Goal: Find specific fact: Find specific fact

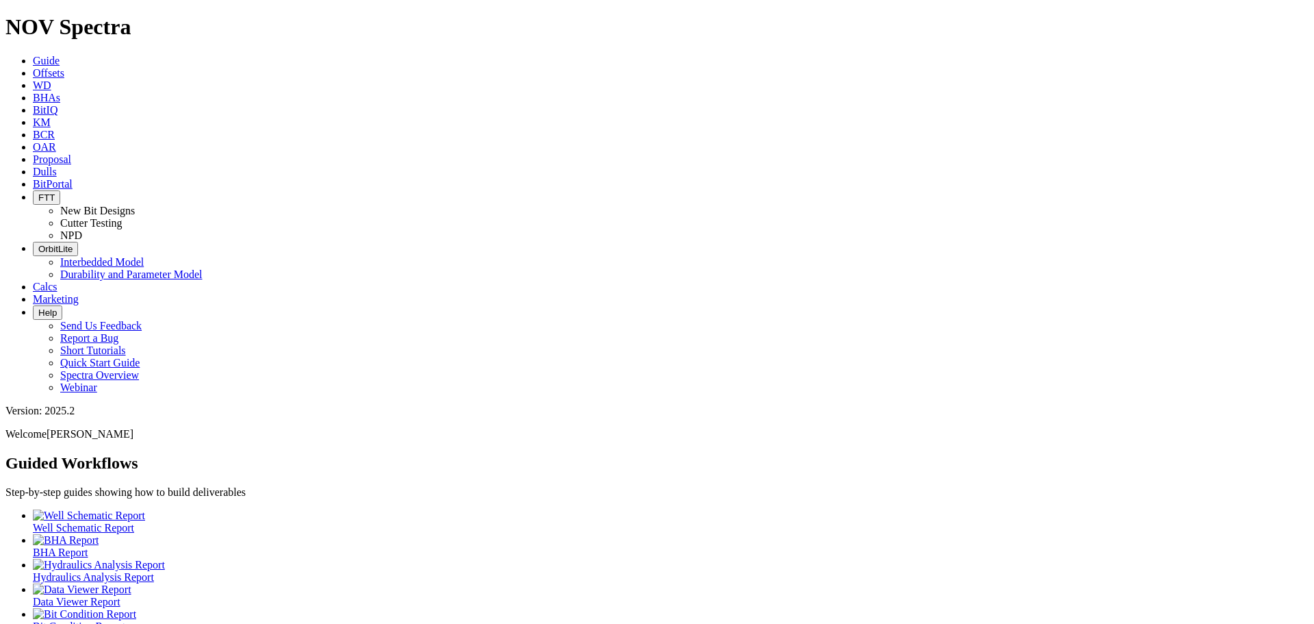
click at [57, 166] on span "Dulls" at bounding box center [45, 172] width 24 height 12
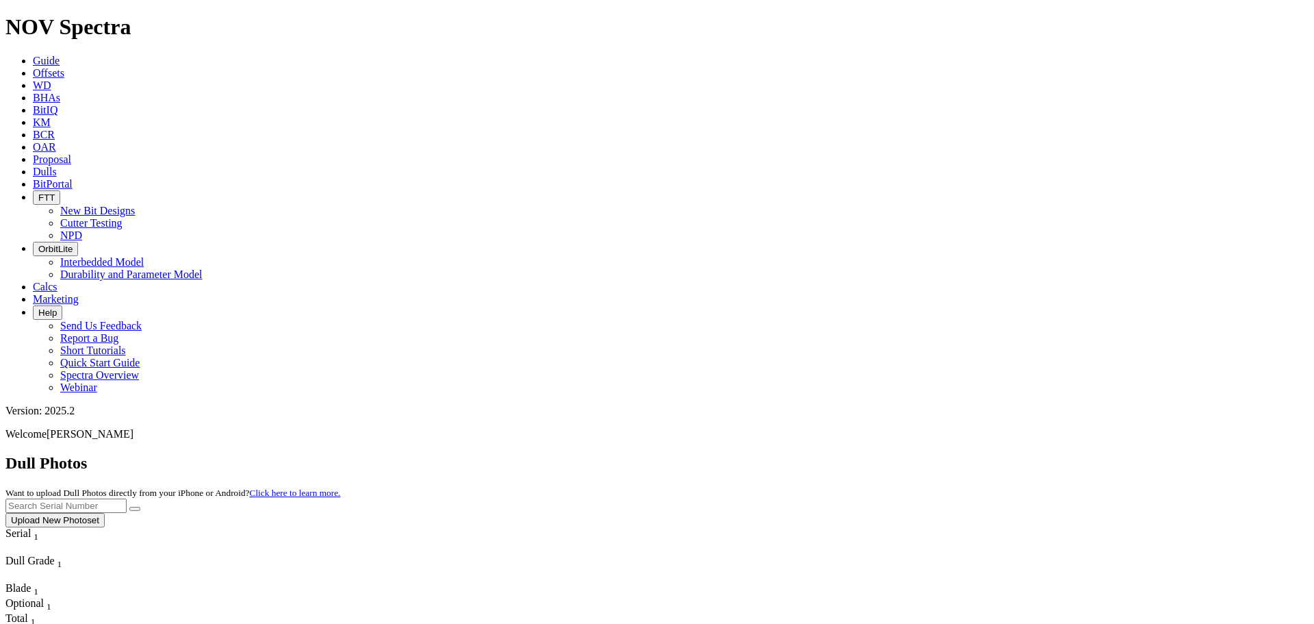
click at [127, 498] on input "text" at bounding box center [65, 505] width 121 height 14
paste input "A316337"
type input "A316337"
click at [129, 507] on button "submit" at bounding box center [134, 509] width 11 height 4
